Goal: Transaction & Acquisition: Purchase product/service

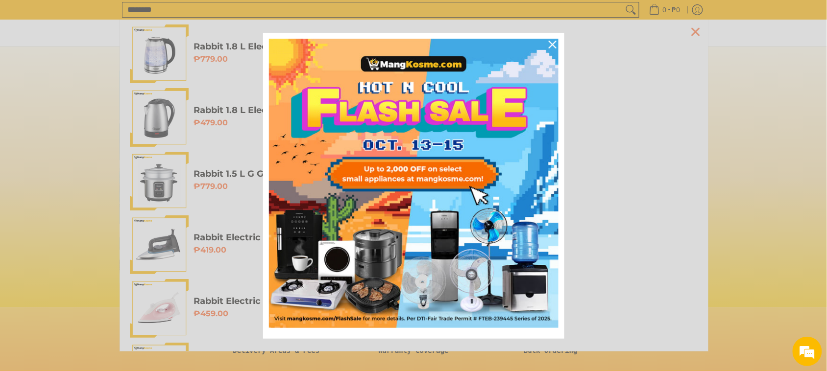
scroll to position [0, 389]
click at [550, 43] on icon "close icon" at bounding box center [553, 45] width 8 height 8
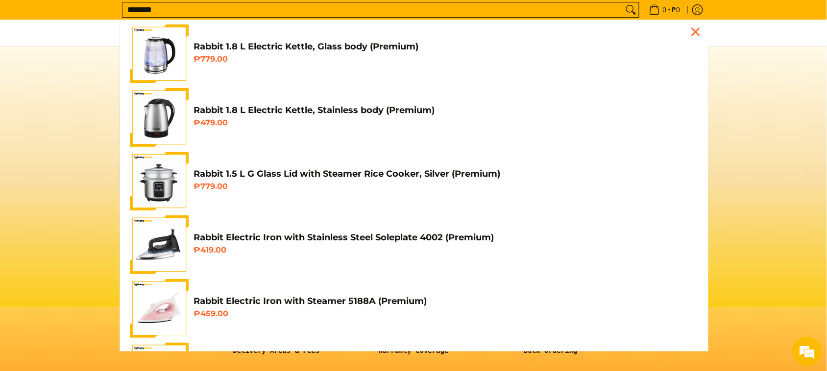
click at [278, 12] on input "********" at bounding box center [372, 9] width 501 height 15
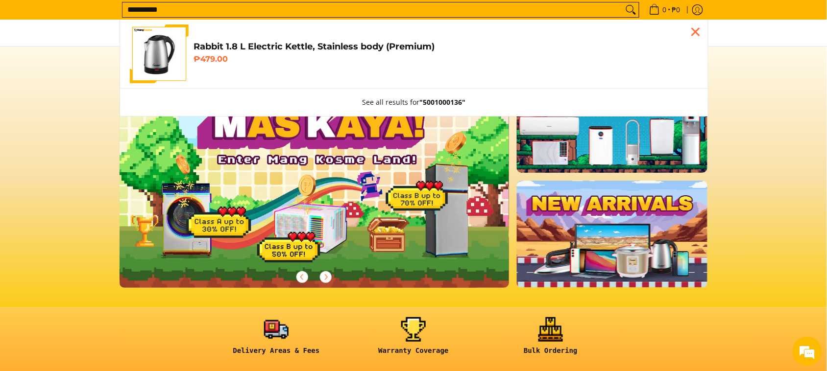
type input "**********"
click at [287, 49] on h4 "Rabbit 1.8 L Electric Kettle, Stainless body (Premium)" at bounding box center [446, 46] width 505 height 11
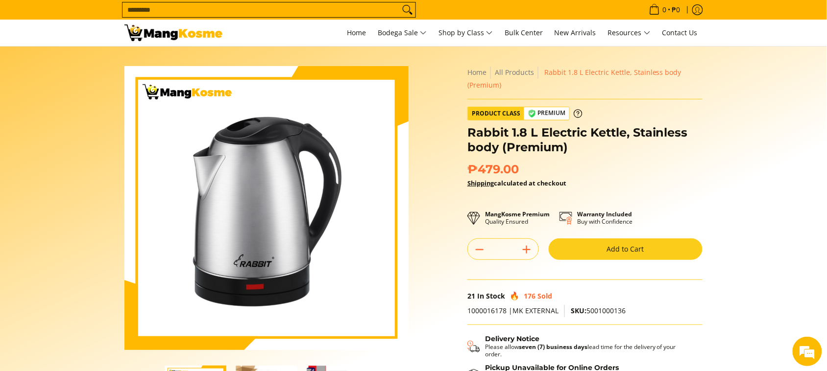
click at [583, 240] on button "Add to Cart" at bounding box center [626, 250] width 154 height 22
click at [584, 250] on button "Add to Cart" at bounding box center [626, 250] width 154 height 22
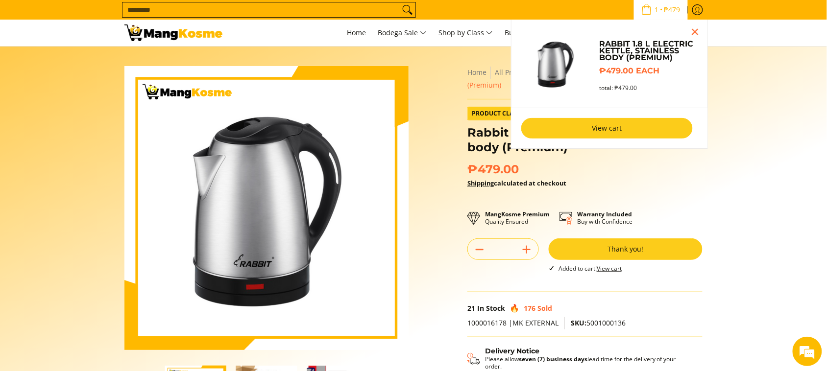
click at [588, 121] on link "View cart" at bounding box center [606, 128] width 171 height 21
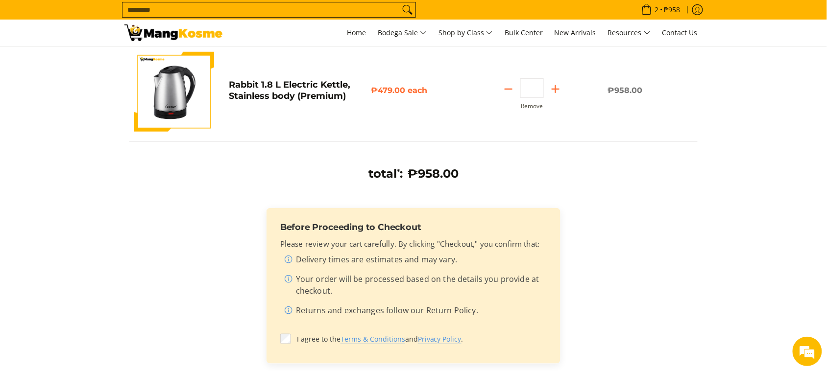
scroll to position [122, 0]
click at [505, 82] on icon "Subtract" at bounding box center [509, 88] width 14 height 14
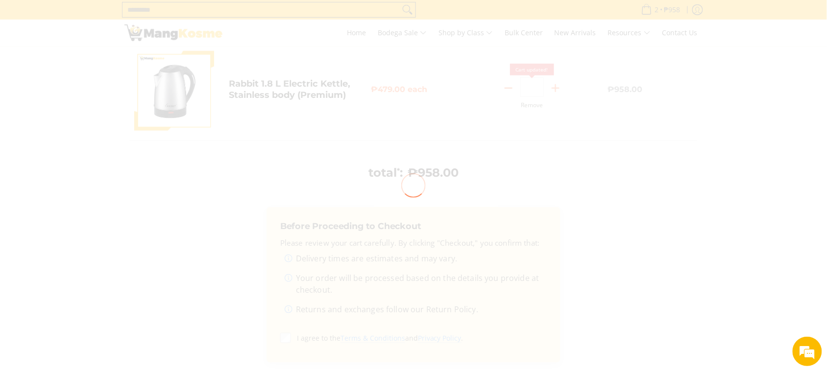
type input "*"
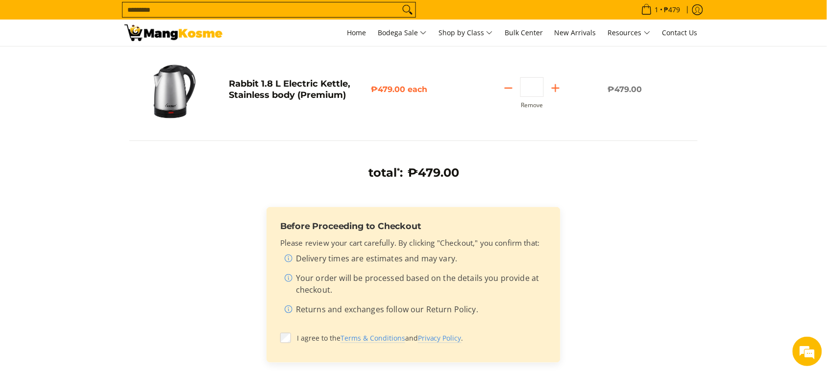
scroll to position [245, 0]
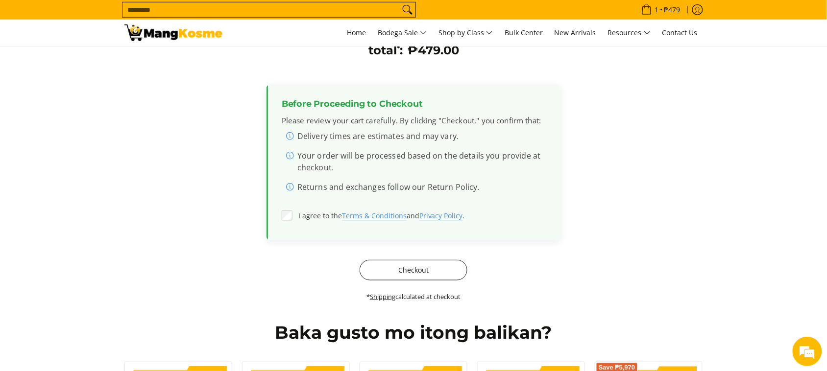
click at [417, 273] on button "Checkout" at bounding box center [414, 270] width 108 height 21
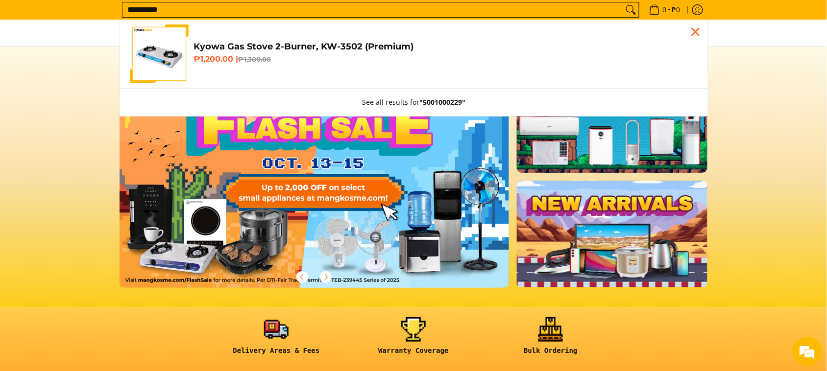
type input "**********"
click at [184, 45] on img "Customer Navigation" at bounding box center [159, 53] width 59 height 59
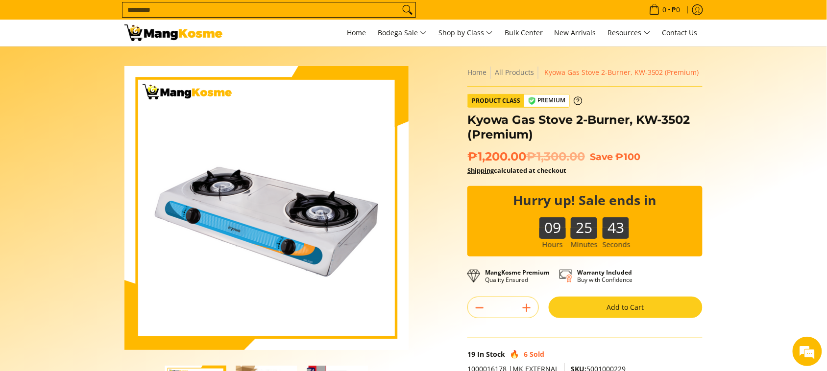
click at [599, 310] on button "Add to Cart" at bounding box center [626, 308] width 154 height 22
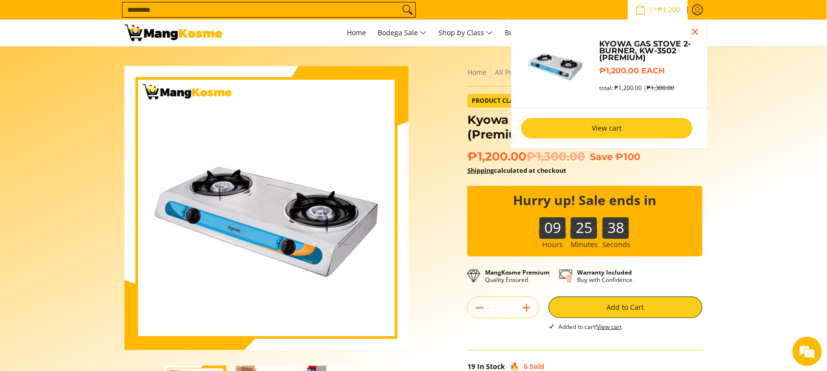
click at [575, 127] on link "View cart" at bounding box center [606, 128] width 171 height 21
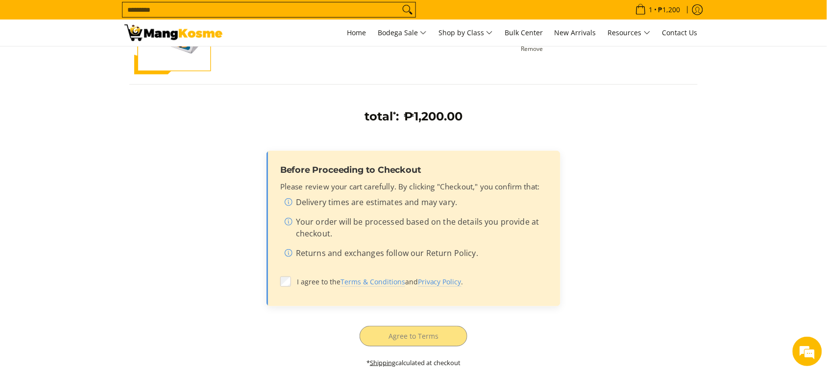
scroll to position [184, 0]
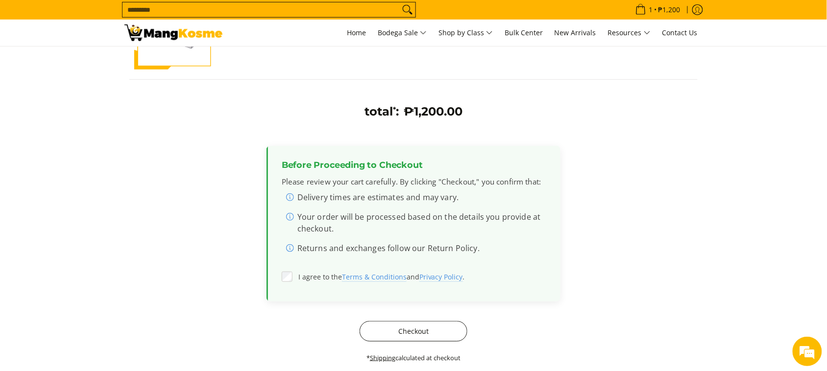
click at [430, 334] on button "Checkout" at bounding box center [414, 331] width 108 height 21
